Goal: Answer question/provide support

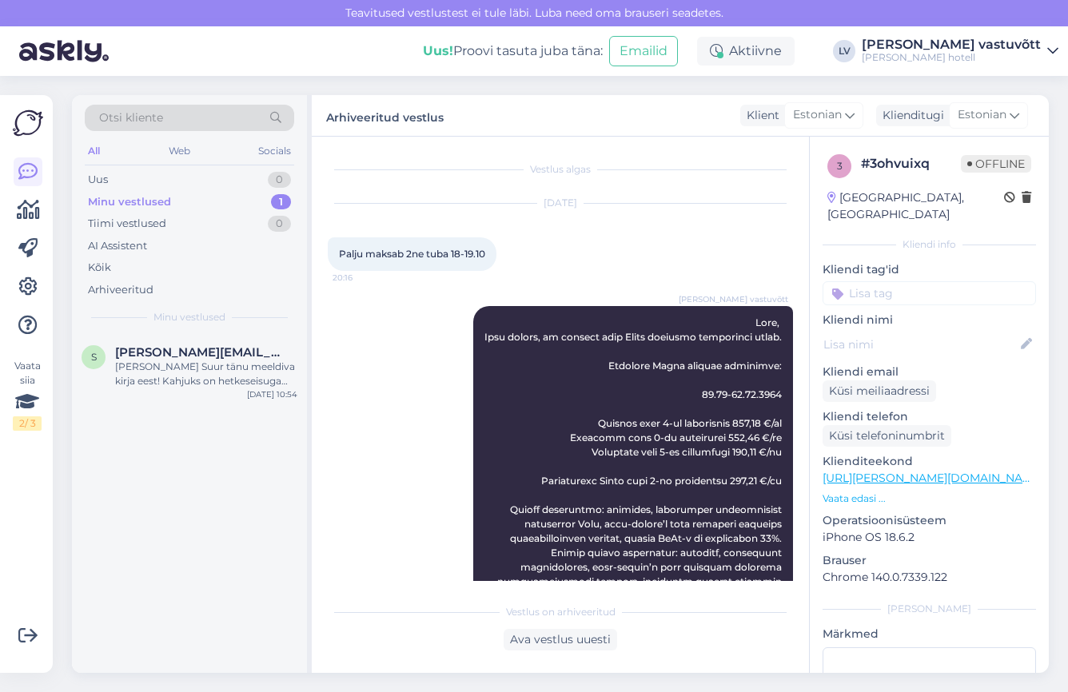
scroll to position [201, 0]
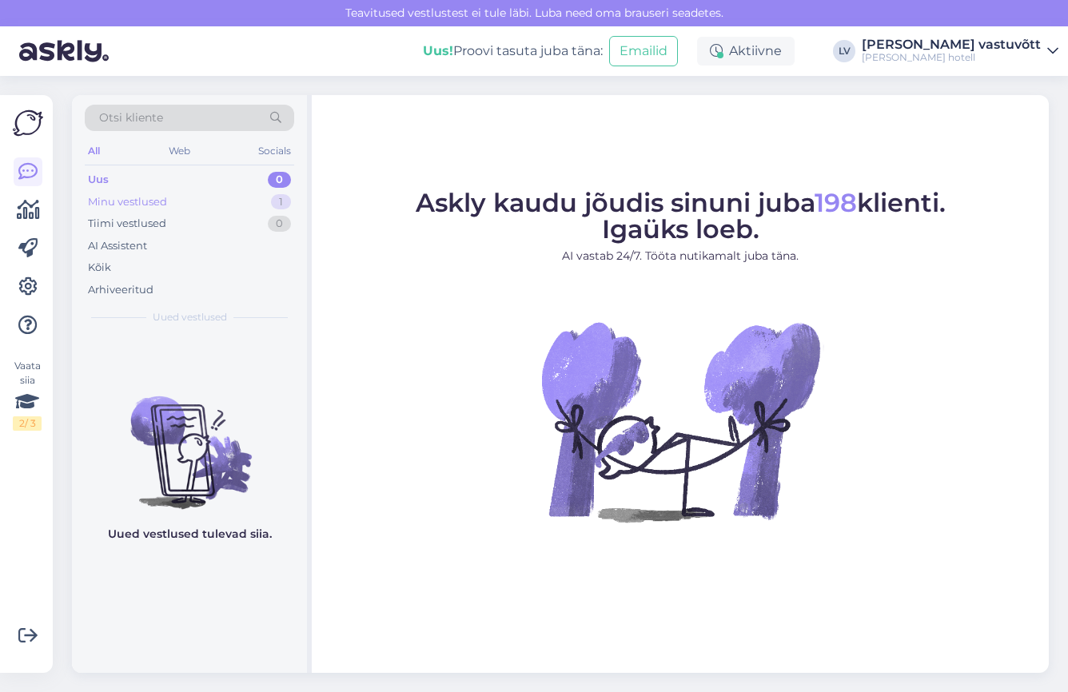
click at [189, 195] on div "Minu vestlused 1" at bounding box center [189, 202] width 209 height 22
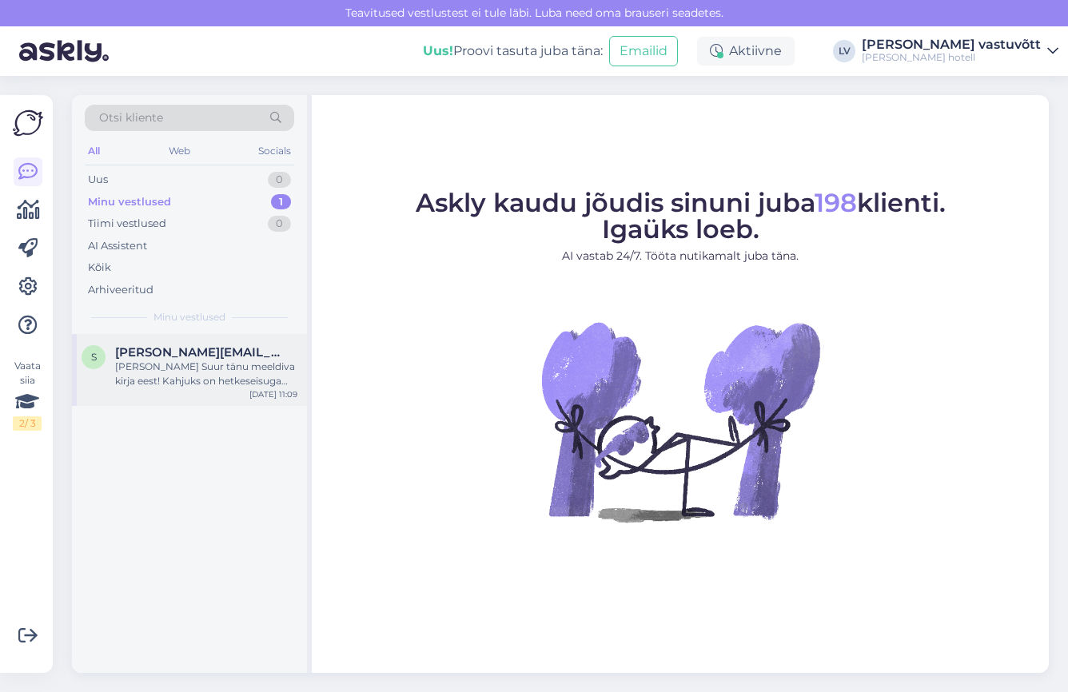
click at [192, 365] on div "[PERSON_NAME] Suur tänu meeldiva kirja eest! Kahjuks on hetkeseisuga hotelli en…" at bounding box center [206, 374] width 182 height 29
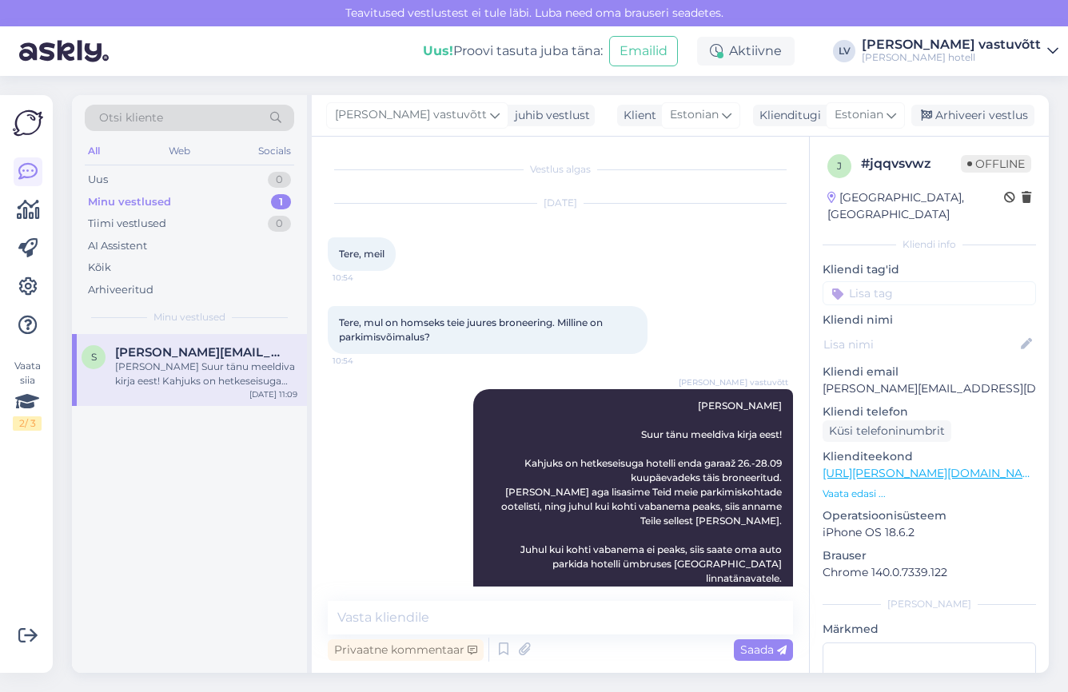
scroll to position [219, 0]
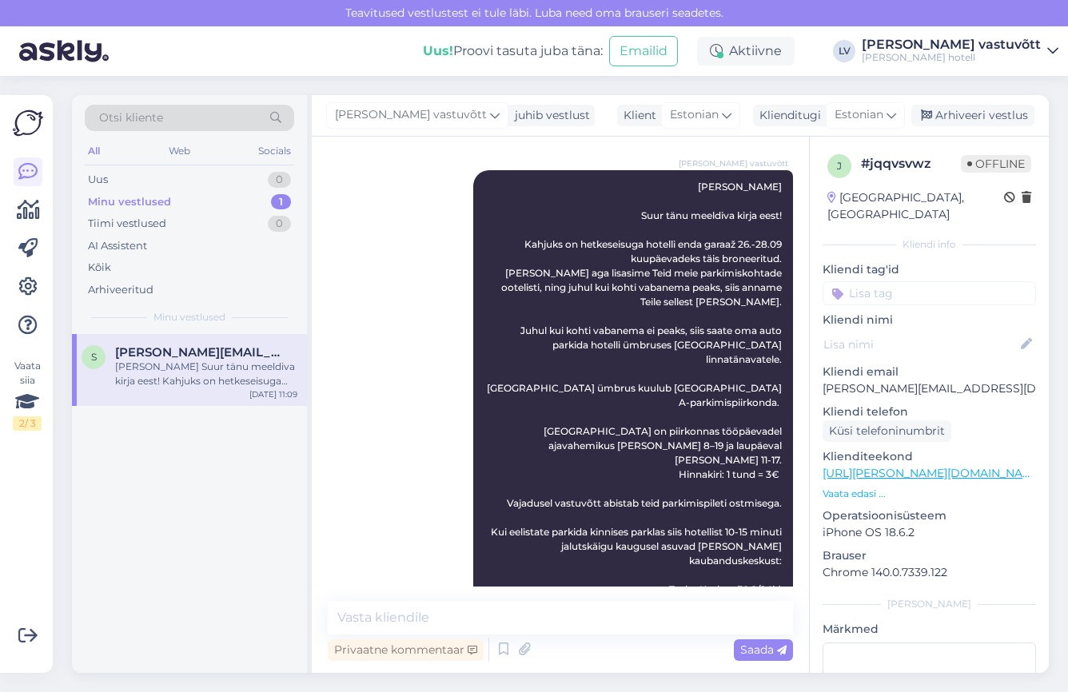
click at [581, 656] on div "Privaatne kommentaar Saada" at bounding box center [560, 650] width 465 height 30
click at [568, 607] on textarea at bounding box center [560, 618] width 465 height 34
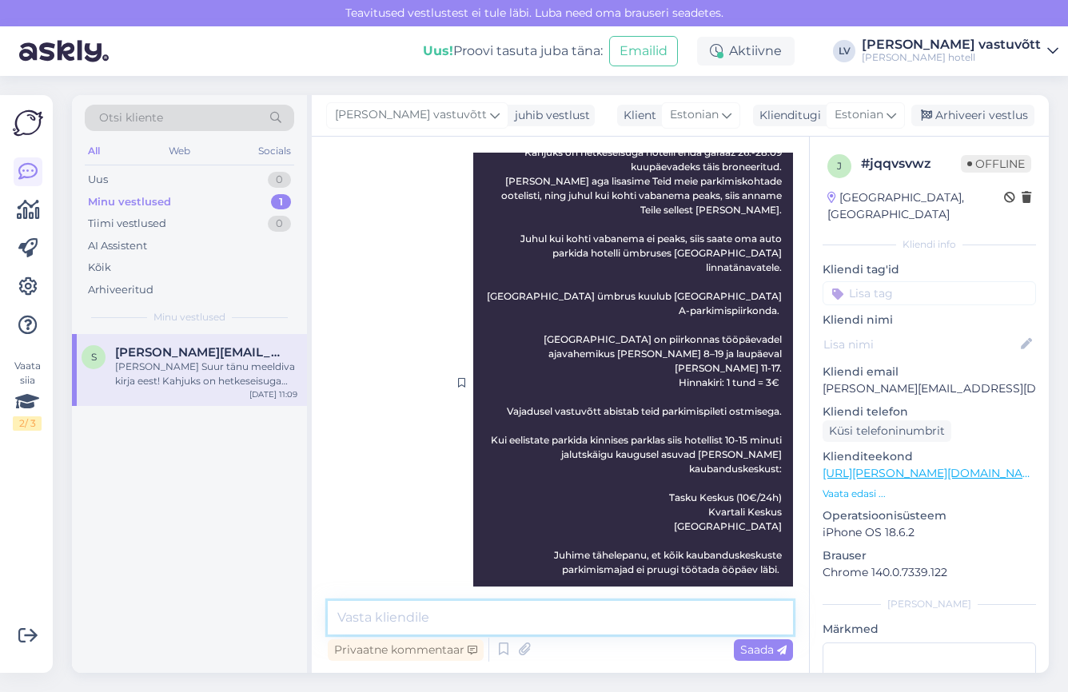
scroll to position [386, 0]
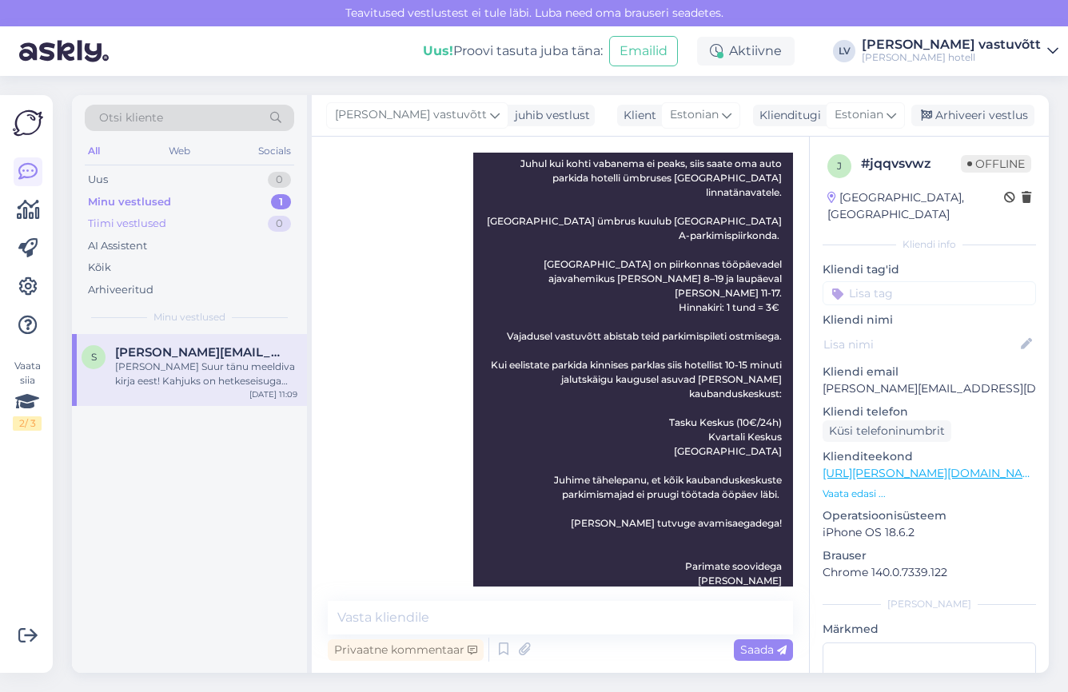
click at [188, 224] on div "Tiimi vestlused 0" at bounding box center [189, 224] width 209 height 22
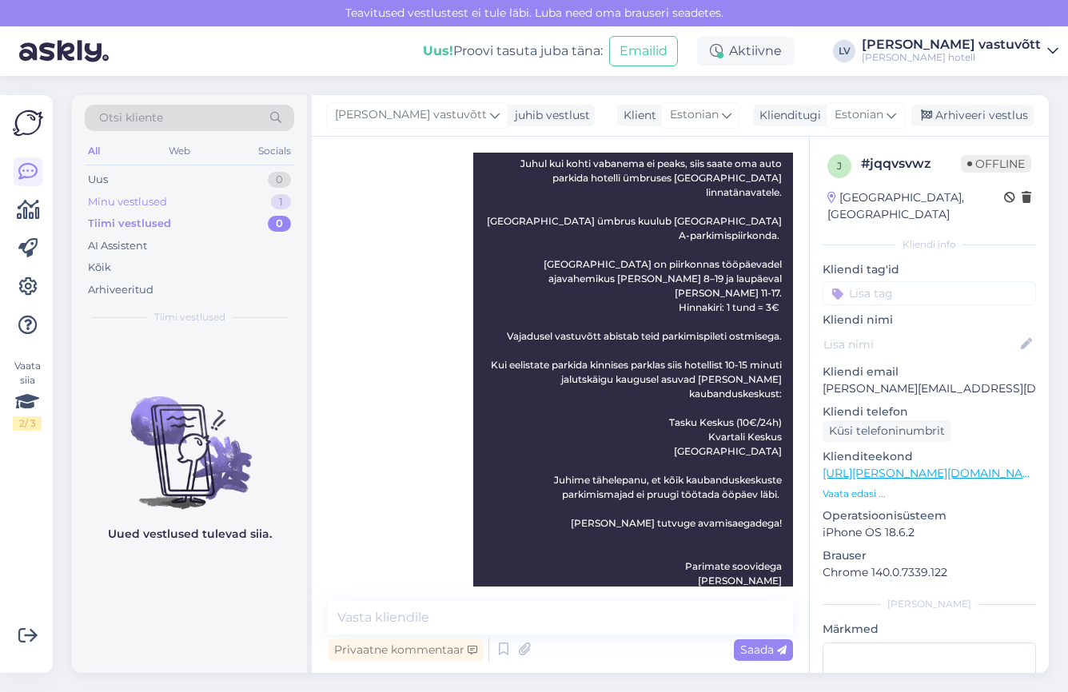
click at [189, 205] on div "Minu vestlused 1" at bounding box center [189, 202] width 209 height 22
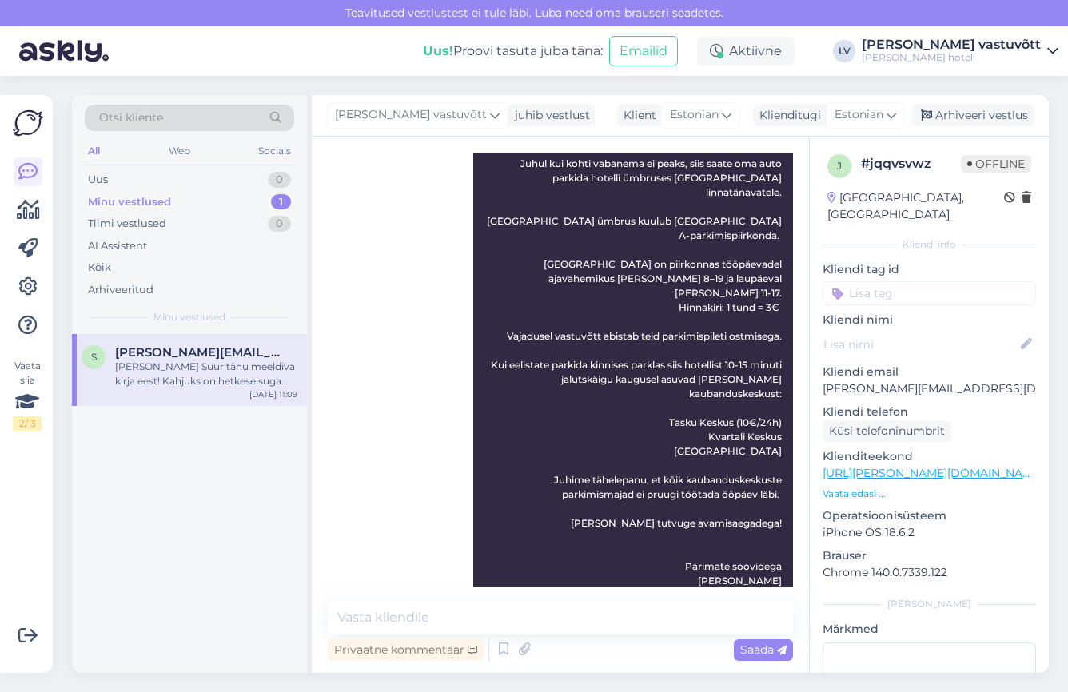
click at [141, 365] on div "[PERSON_NAME] Suur tänu meeldiva kirja eest! Kahjuks on hetkeseisuga hotelli en…" at bounding box center [206, 374] width 182 height 29
click at [134, 377] on div "[PERSON_NAME] Suur tänu meeldiva kirja eest! Kahjuks on hetkeseisuga hotelli en…" at bounding box center [206, 374] width 182 height 29
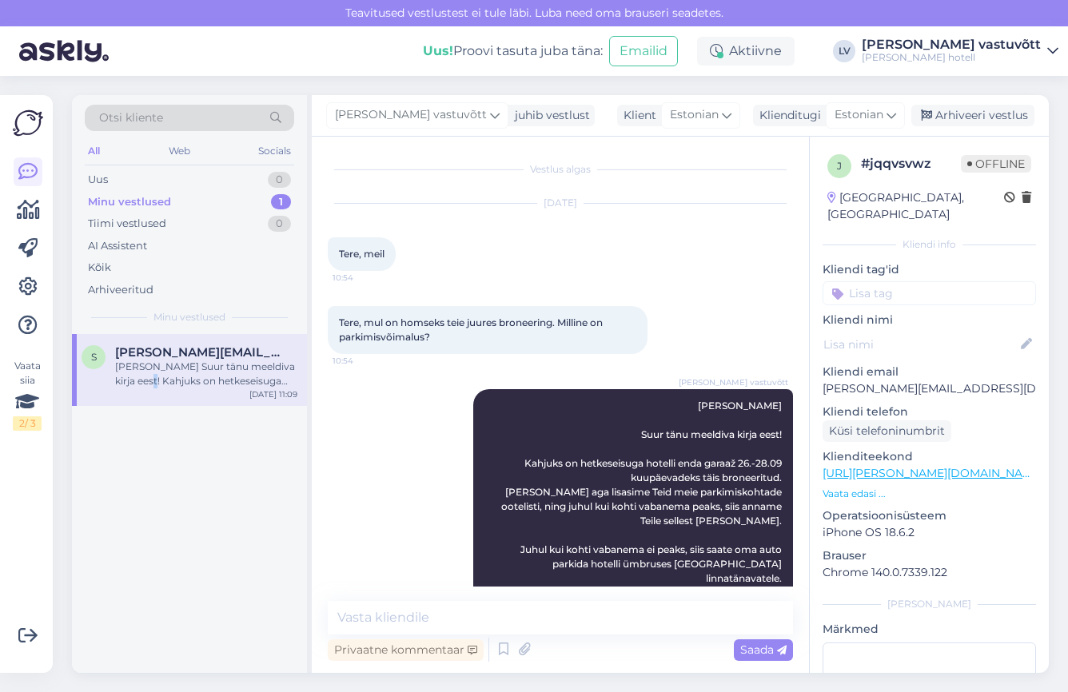
click at [134, 377] on div "[PERSON_NAME] Suur tänu meeldiva kirja eest! Kahjuks on hetkeseisuga hotelli en…" at bounding box center [206, 374] width 182 height 29
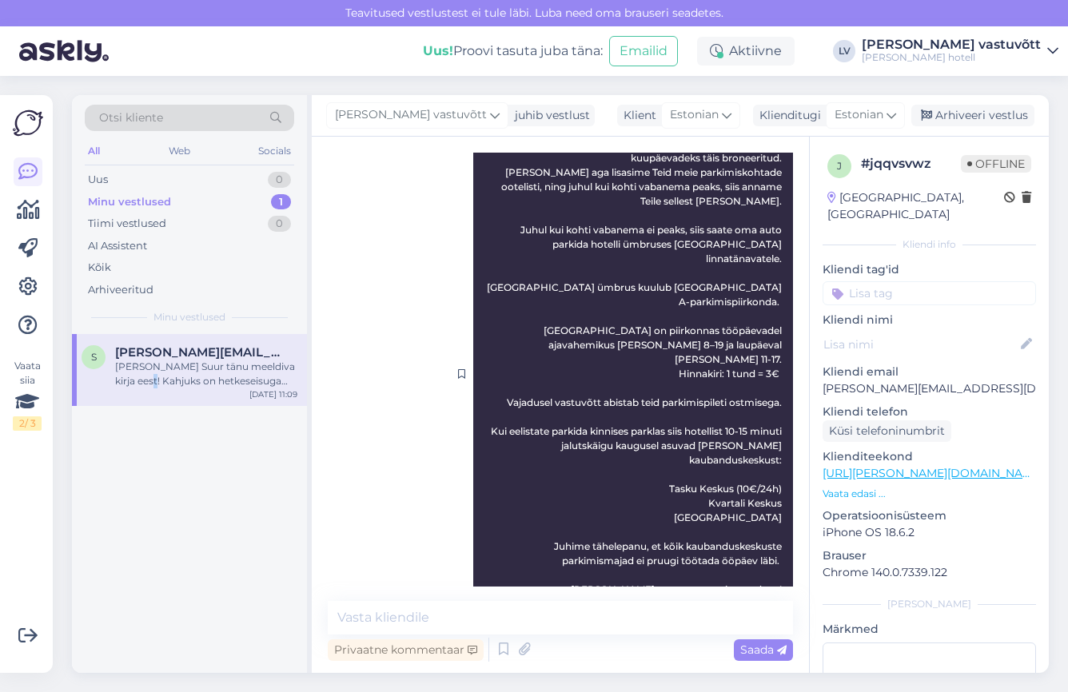
scroll to position [386, 0]
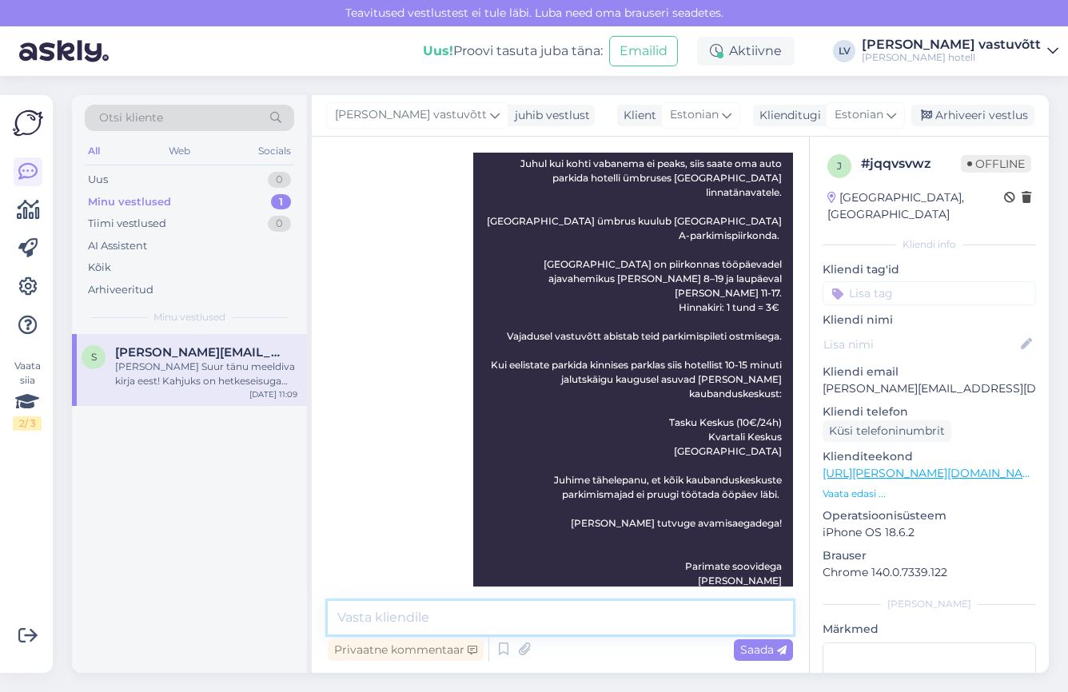
click at [584, 603] on textarea at bounding box center [560, 618] width 465 height 34
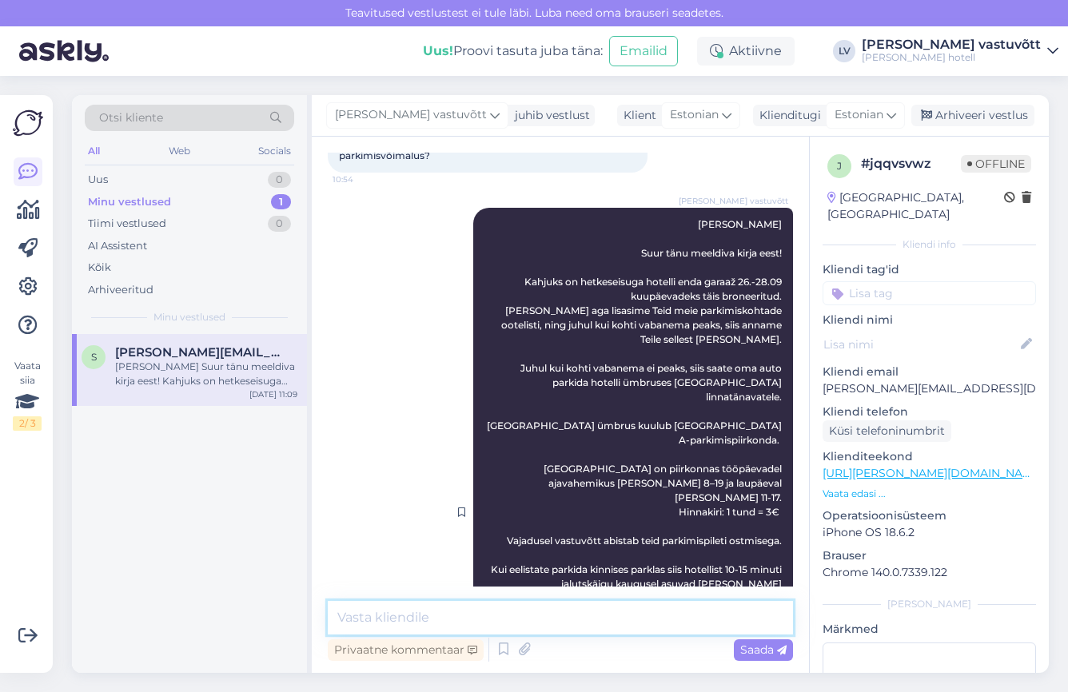
scroll to position [0, 0]
